Goal: Use online tool/utility: Utilize a website feature to perform a specific function

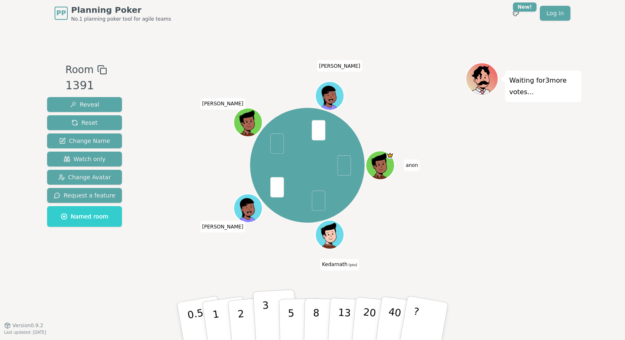
click at [266, 311] on p "3" at bounding box center [266, 322] width 9 height 45
click at [235, 315] on button "2" at bounding box center [250, 322] width 47 height 66
click at [267, 312] on p "3" at bounding box center [266, 322] width 9 height 45
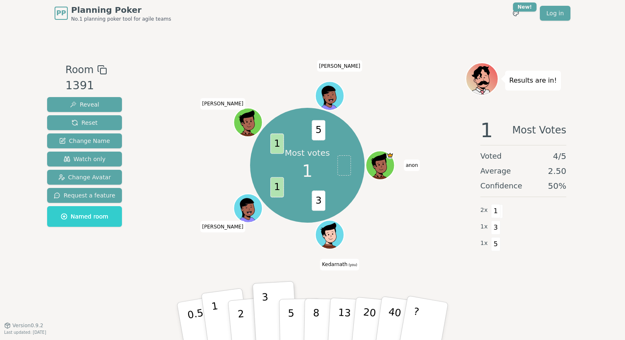
click at [210, 310] on button "1" at bounding box center [225, 321] width 49 height 67
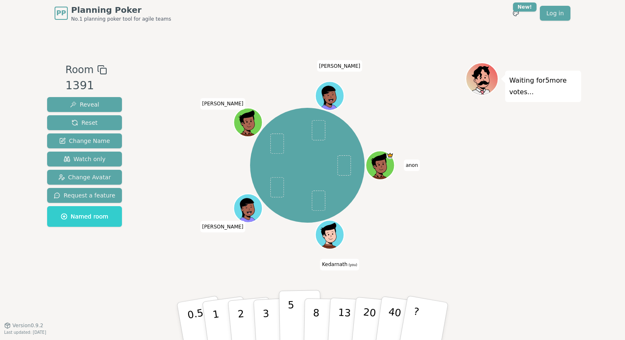
click at [283, 316] on button "5" at bounding box center [300, 321] width 43 height 63
click at [391, 60] on div "Room 1391 Reveal Reset Change Name Watch only Change Avatar Request a feature N…" at bounding box center [312, 175] width 537 height 299
click at [244, 314] on button "2" at bounding box center [250, 322] width 47 height 66
